Goal: Ask a question

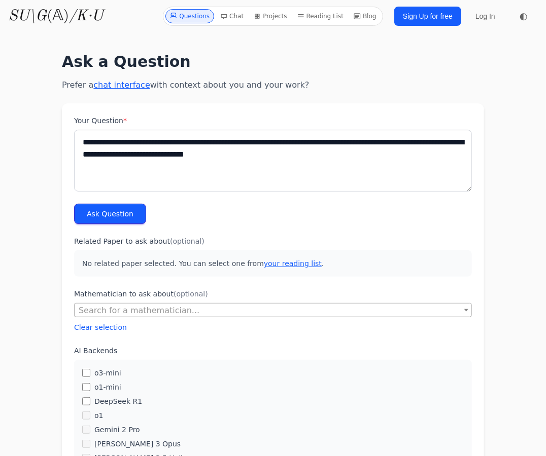
type textarea "**********"
click at [107, 211] on button "Ask Question" at bounding box center [110, 214] width 72 height 20
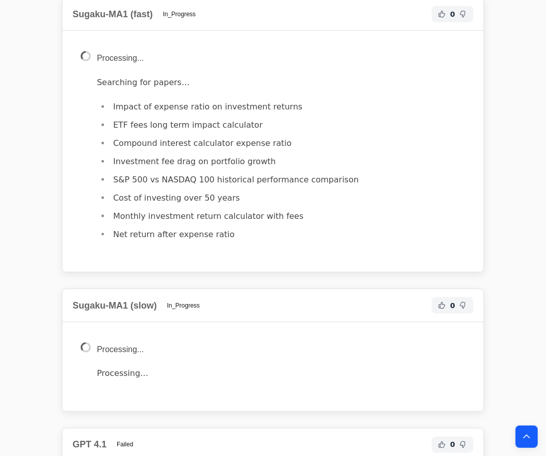
scroll to position [415, 0]
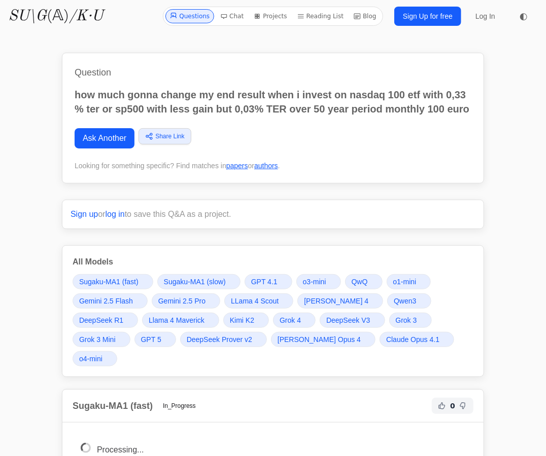
scroll to position [0, 0]
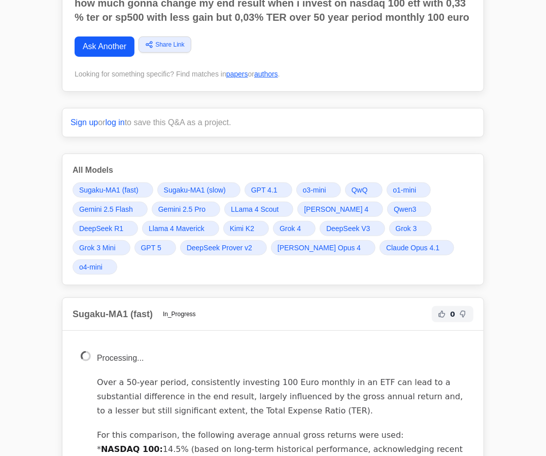
click at [83, 183] on link "Sugaku-MA1 (fast)" at bounding box center [113, 190] width 81 height 15
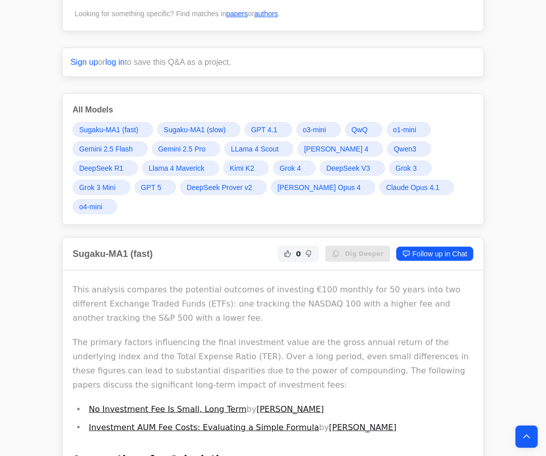
scroll to position [130, 0]
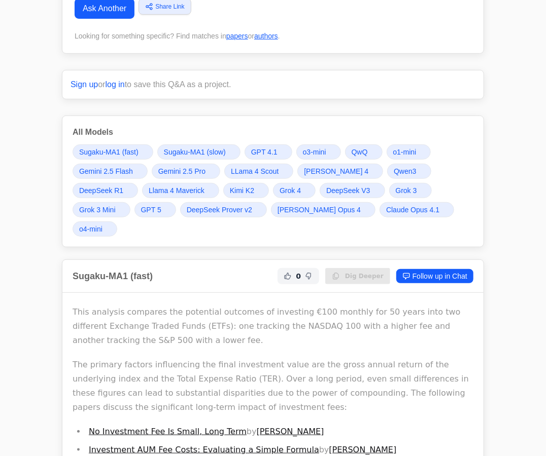
click at [170, 170] on span "Gemini 2.5 Pro" at bounding box center [181, 171] width 47 height 10
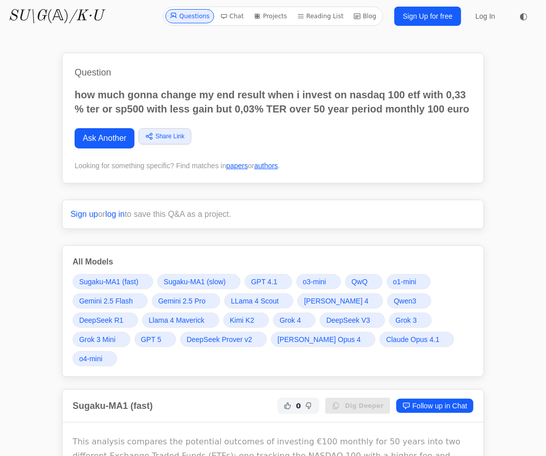
click at [161, 336] on link "GPT 5" at bounding box center [155, 339] width 42 height 15
click at [287, 318] on span "Grok 4" at bounding box center [289, 320] width 21 height 10
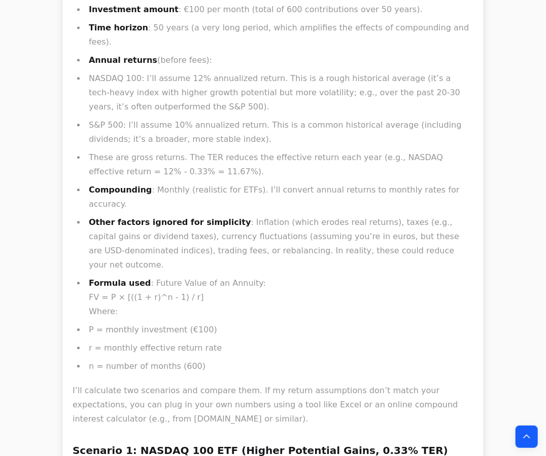
scroll to position [14428, 0]
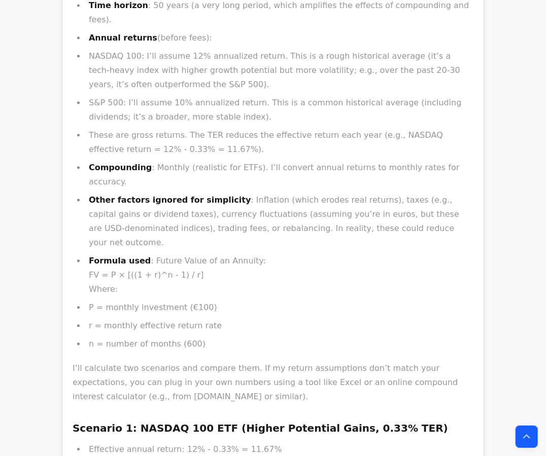
drag, startPoint x: 368, startPoint y: 270, endPoint x: 165, endPoint y: 280, distance: 203.1
copy li "UCITS-compliant ETFs for tax efficiency."
